Goal: Task Accomplishment & Management: Use online tool/utility

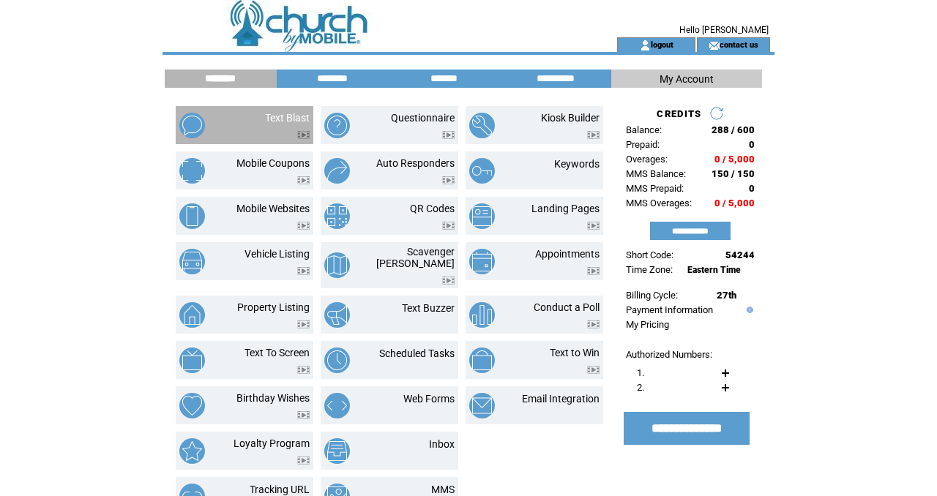
click at [285, 124] on td at bounding box center [287, 131] width 45 height 15
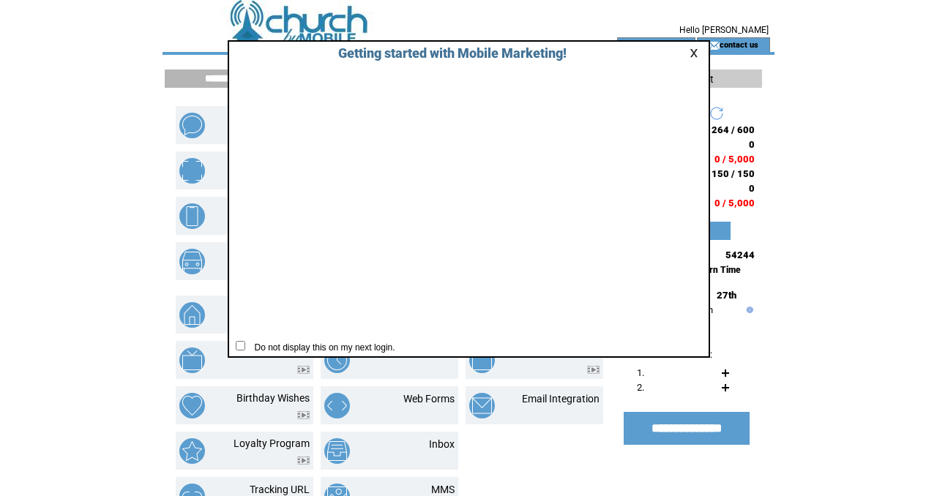
click at [690, 56] on link at bounding box center [696, 53] width 13 height 10
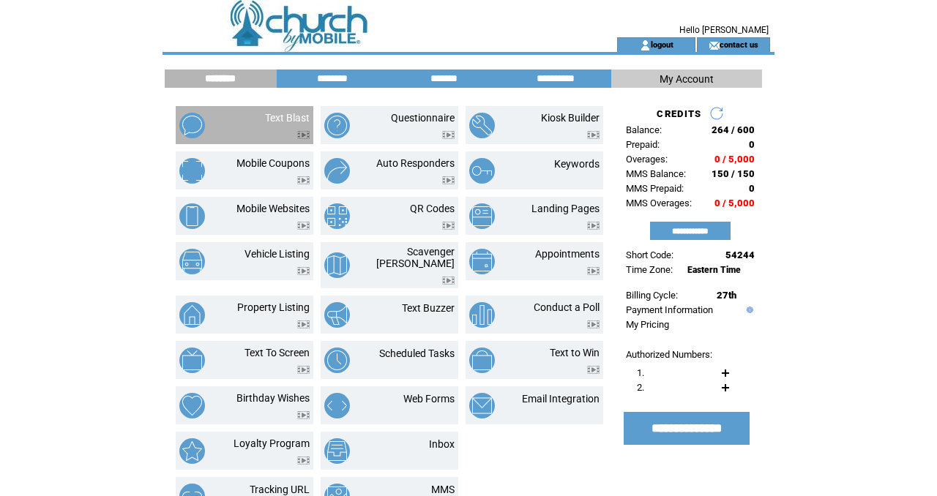
click at [293, 125] on td at bounding box center [287, 131] width 45 height 15
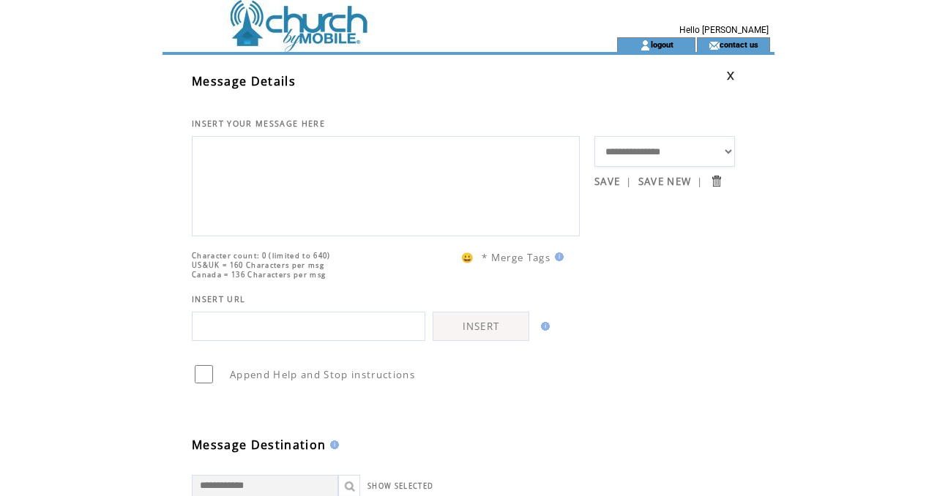
click at [234, 173] on textarea at bounding box center [386, 185] width 372 height 88
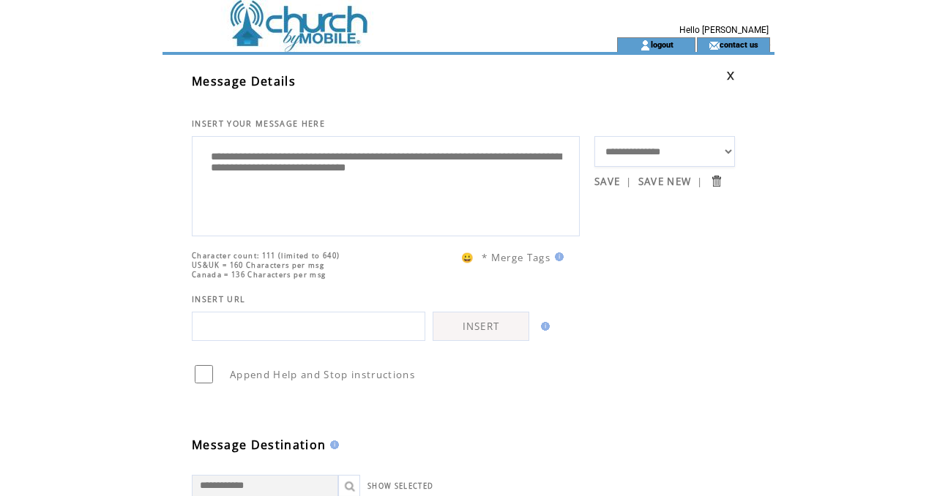
type textarea "**********"
paste input "**********"
type input "**********"
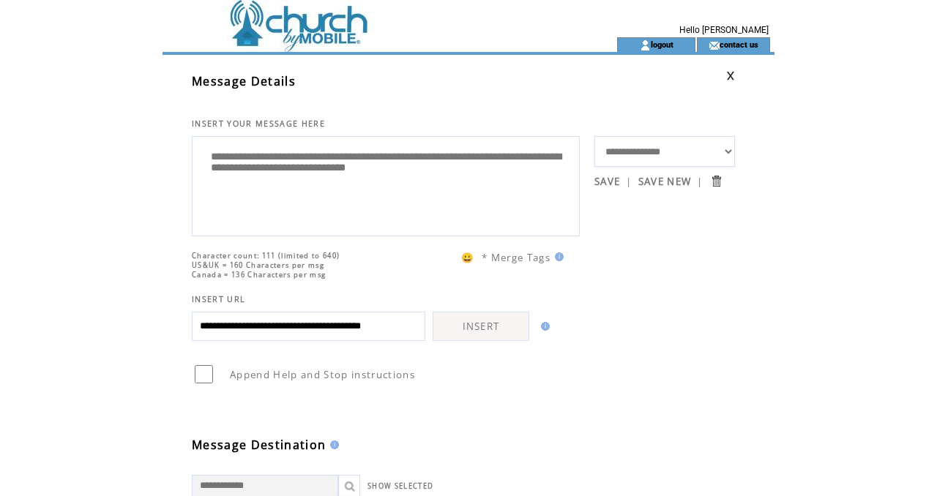
click at [494, 341] on link "INSERT" at bounding box center [481, 326] width 97 height 29
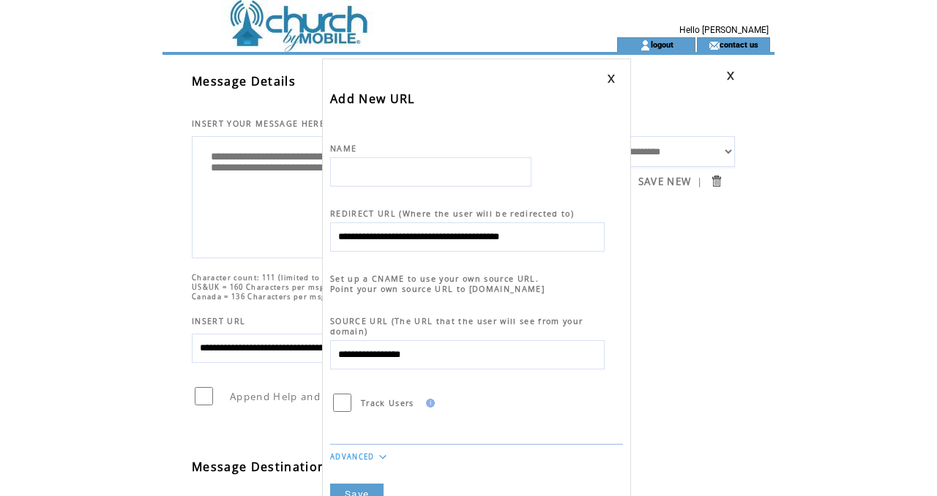
click at [354, 484] on link "Save" at bounding box center [356, 495] width 53 height 22
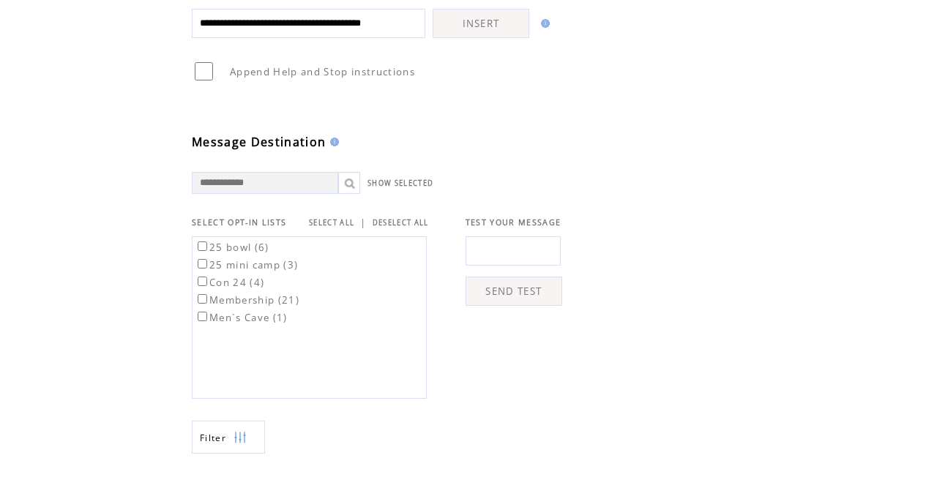
scroll to position [341, 0]
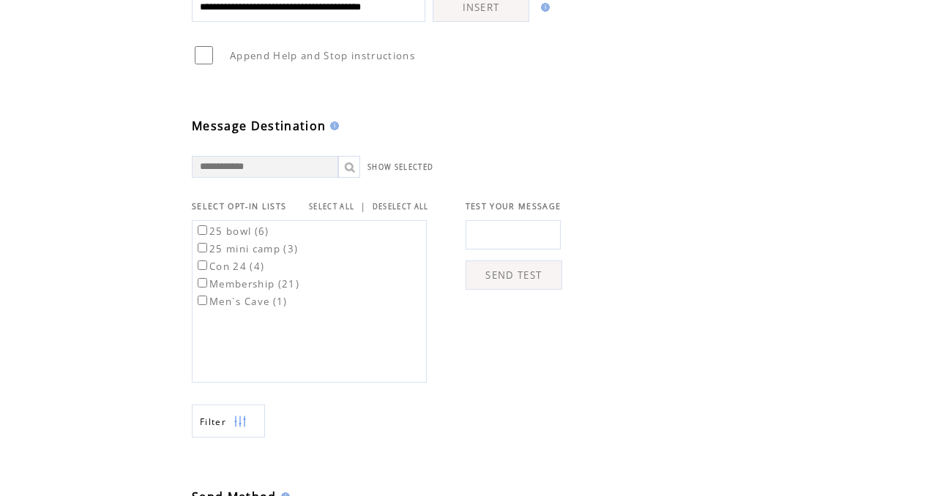
click at [344, 204] on link "SELECT ALL" at bounding box center [331, 207] width 45 height 10
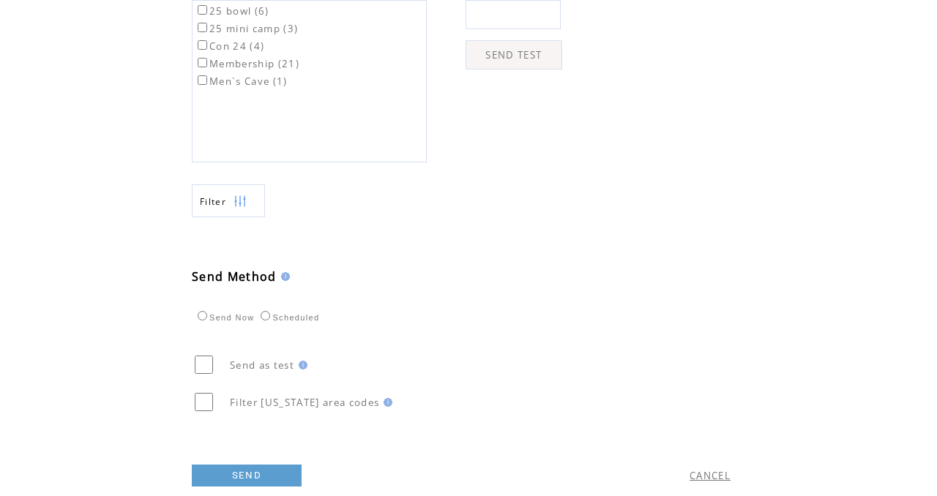
scroll to position [596, 0]
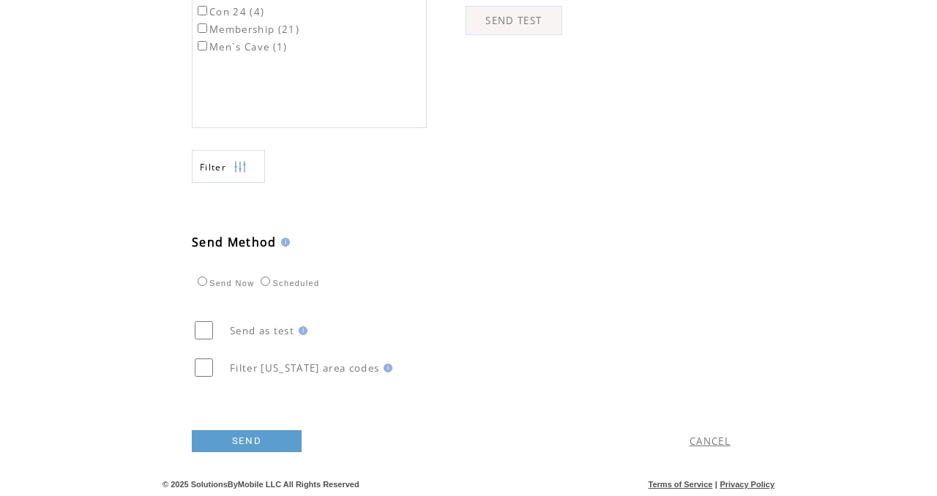
click at [247, 440] on link "SEND" at bounding box center [247, 441] width 110 height 22
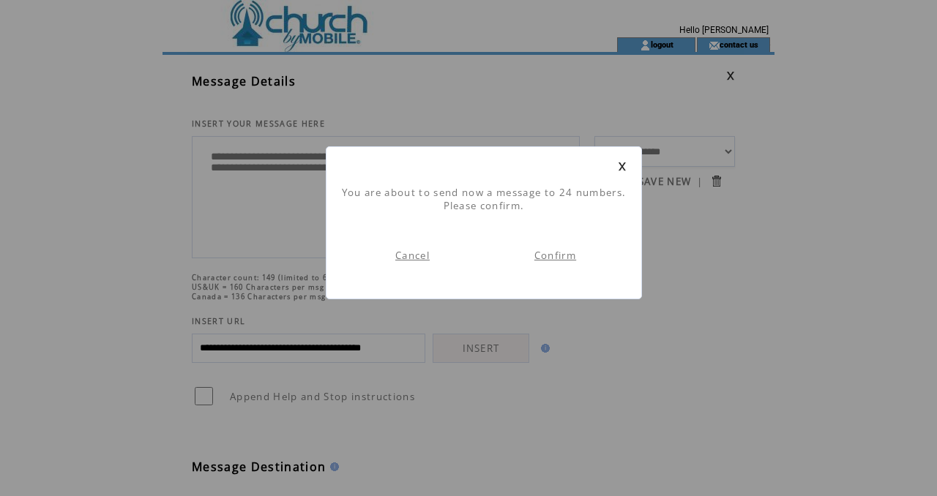
scroll to position [1, 0]
click at [552, 258] on link "Confirm" at bounding box center [555, 255] width 42 height 13
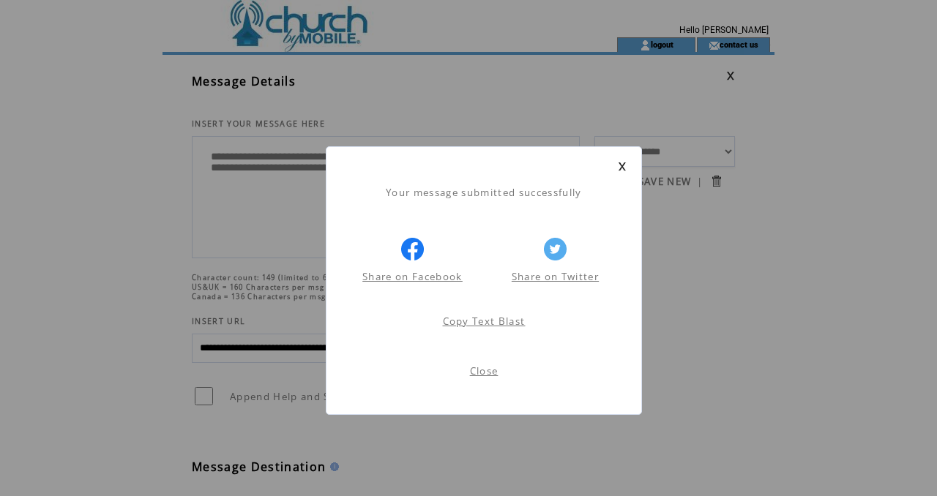
scroll to position [1, 0]
click at [485, 374] on link "Close" at bounding box center [484, 371] width 29 height 13
